Goal: Task Accomplishment & Management: Use online tool/utility

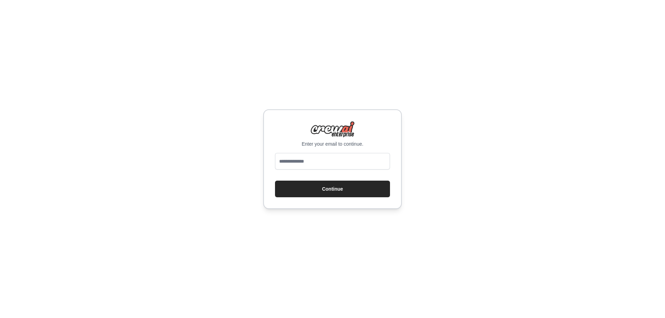
click at [317, 159] on input "email" at bounding box center [332, 161] width 115 height 17
type input "**********"
click at [320, 185] on button "Continue" at bounding box center [332, 189] width 115 height 17
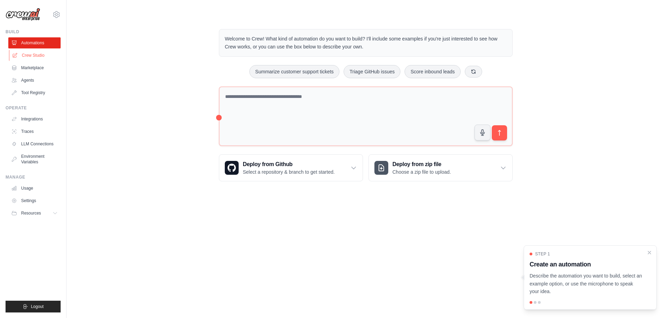
click at [36, 55] on link "Crew Studio" at bounding box center [35, 55] width 52 height 11
click at [33, 54] on link "Crew Studio" at bounding box center [35, 55] width 52 height 11
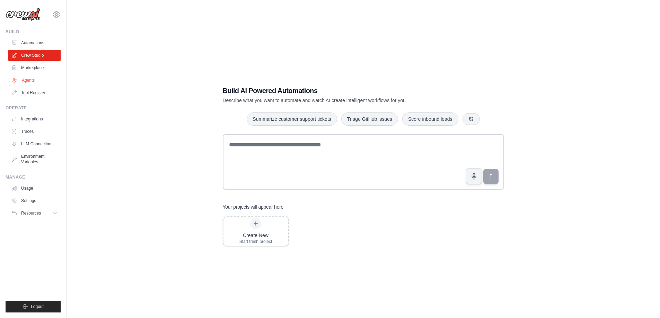
click at [23, 76] on link "Agents" at bounding box center [35, 80] width 52 height 11
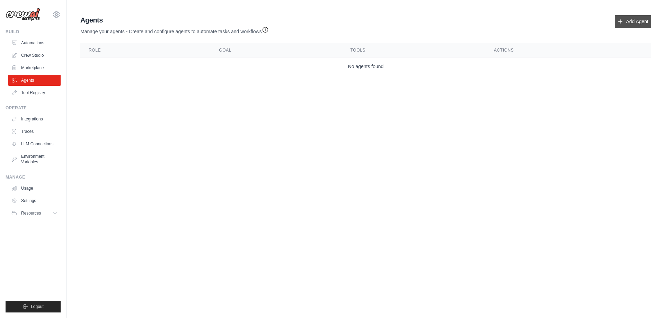
click at [645, 19] on link "Add Agent" at bounding box center [633, 21] width 36 height 12
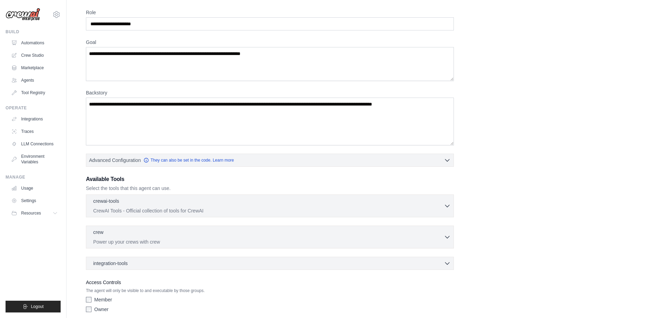
scroll to position [53, 0]
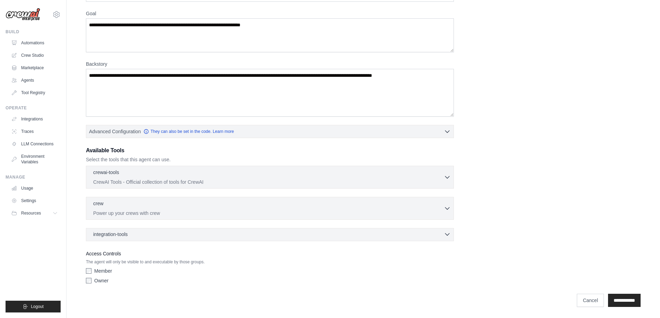
click at [208, 238] on div "integration-tools 0 selected" at bounding box center [272, 234] width 358 height 7
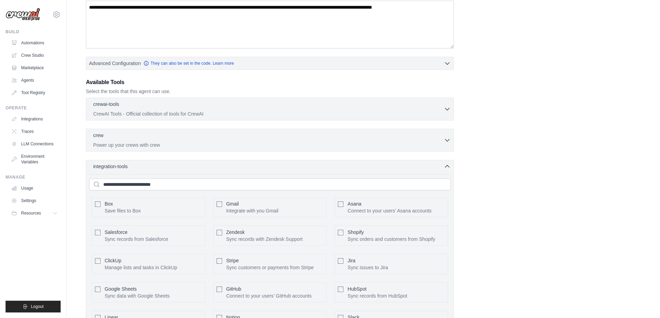
scroll to position [157, 0]
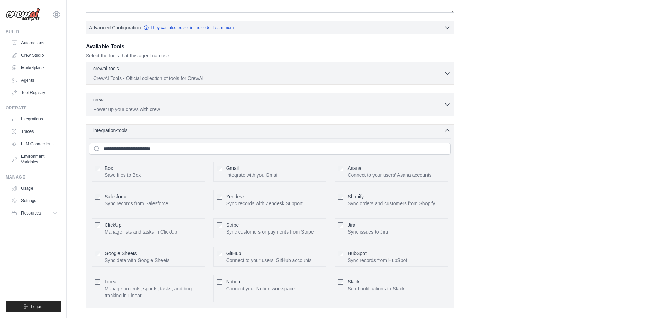
click at [217, 134] on div "integration-tools 0 selected Box Save files to Box Gmail" at bounding box center [270, 216] width 368 height 184
click at [446, 128] on icon "button" at bounding box center [447, 130] width 7 height 7
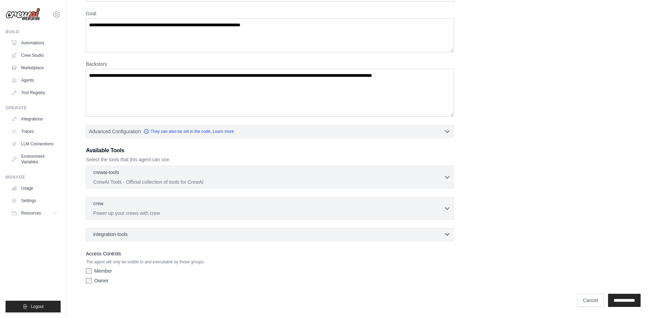
scroll to position [53, 0]
click at [58, 215] on icon at bounding box center [56, 214] width 6 height 6
click at [33, 259] on span "Video Tutorials" at bounding box center [38, 259] width 27 height 6
